Goal: Check status: Check status

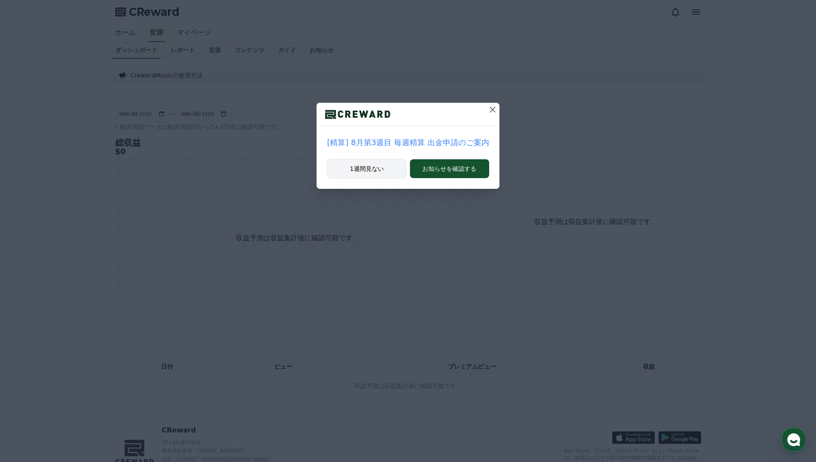
click at [378, 161] on button "1週間見ない" at bounding box center [367, 169] width 80 height 20
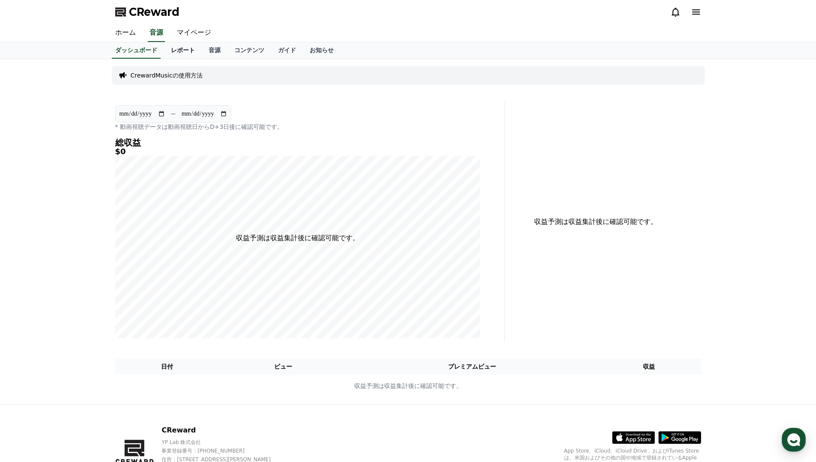
click at [185, 54] on link "レポート" at bounding box center [183, 50] width 38 height 16
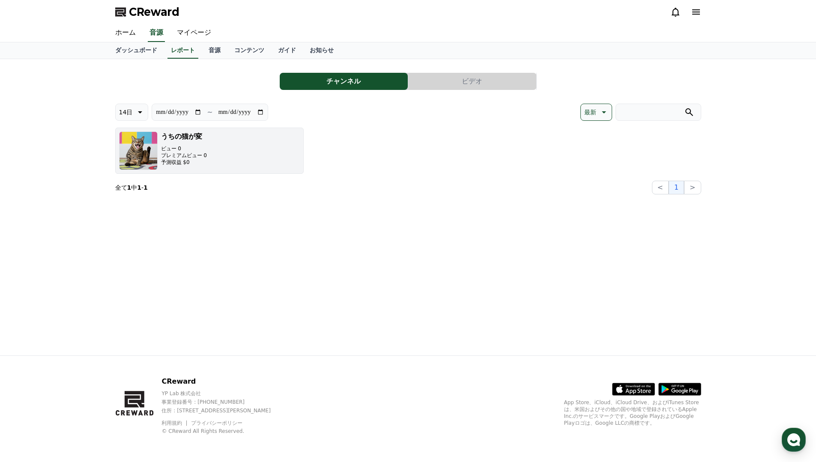
click at [195, 143] on div "うちの猫が変 ビュー 0 プレミアムビュー 0 予測収益 $0" at bounding box center [184, 151] width 46 height 39
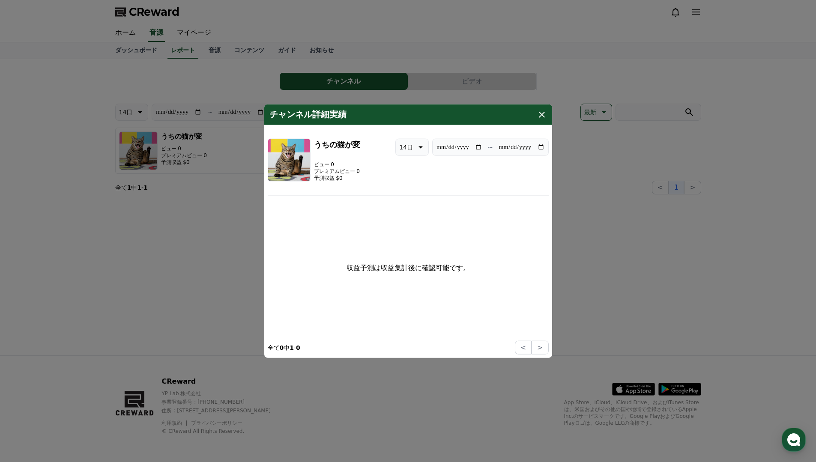
click at [417, 150] on icon "modal" at bounding box center [420, 147] width 10 height 10
click at [406, 169] on button "最新" at bounding box center [405, 168] width 19 height 19
type input "**********"
click at [542, 116] on icon "modal" at bounding box center [542, 114] width 10 height 10
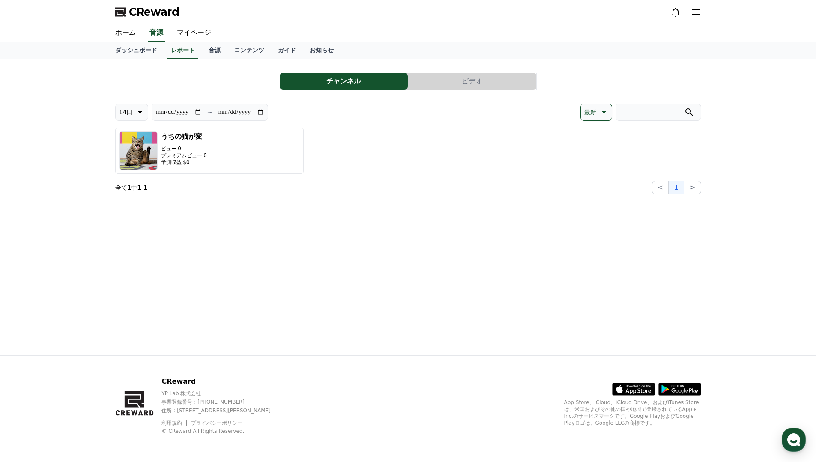
click at [485, 183] on section "全て 1 中 1 - 1 < 1 >" at bounding box center [408, 188] width 586 height 14
